Goal: Transaction & Acquisition: Subscribe to service/newsletter

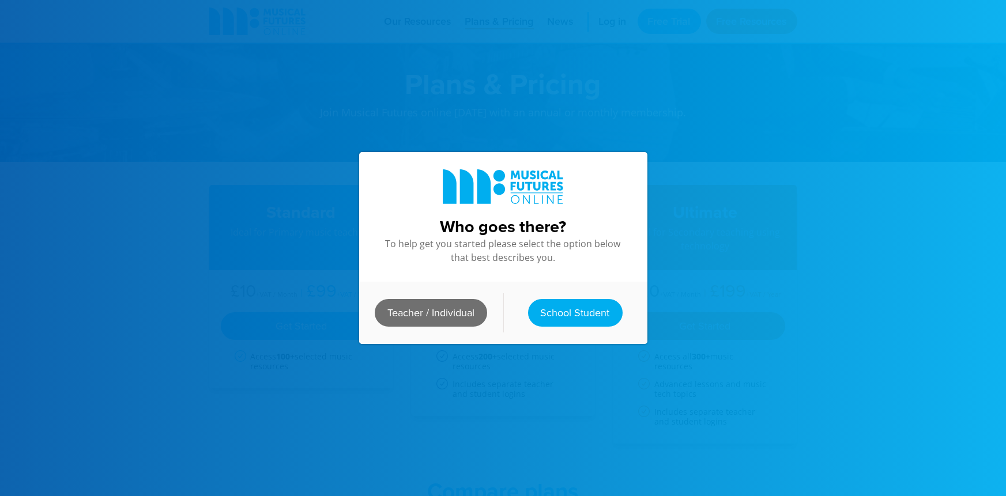
click at [435, 314] on link "Teacher / Individual" at bounding box center [431, 313] width 112 height 28
